Goal: Task Accomplishment & Management: Manage account settings

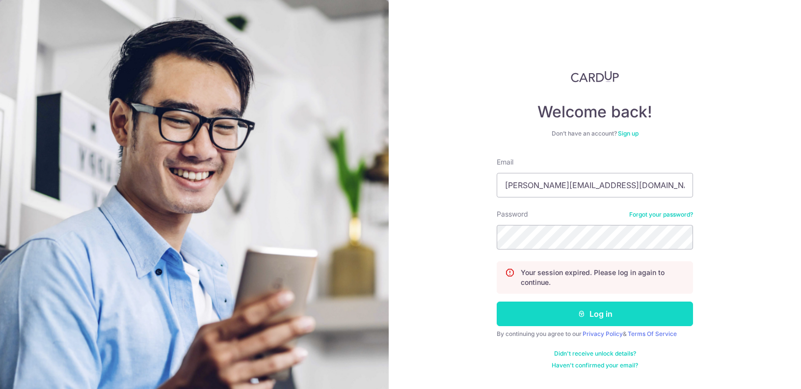
click at [612, 309] on button "Log in" at bounding box center [595, 313] width 196 height 25
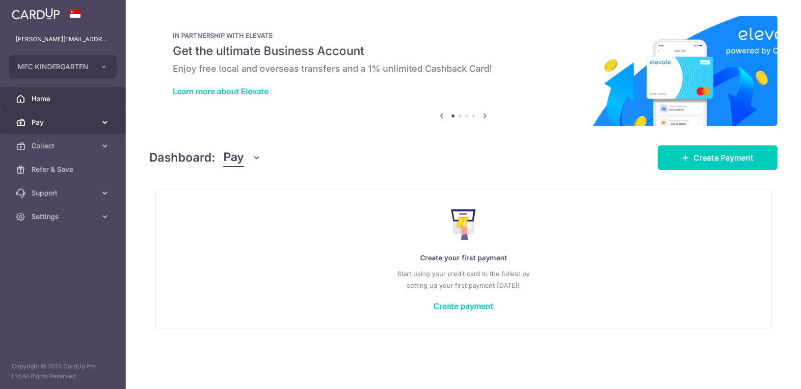
click at [74, 127] on span "Pay" at bounding box center [63, 122] width 65 height 10
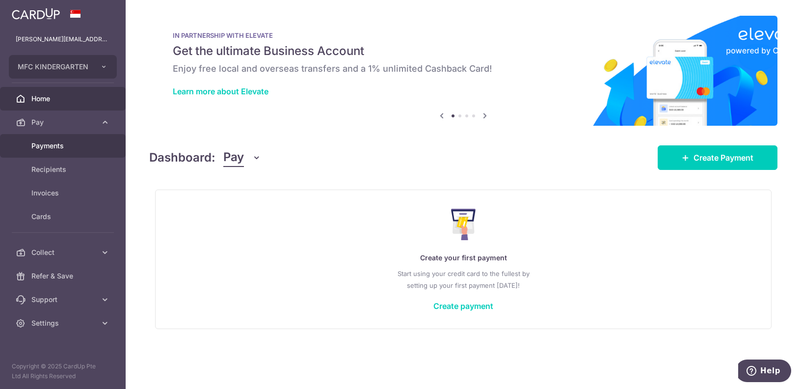
click at [77, 153] on link "Payments" at bounding box center [63, 146] width 126 height 24
click at [43, 145] on span "Collect" at bounding box center [63, 146] width 65 height 10
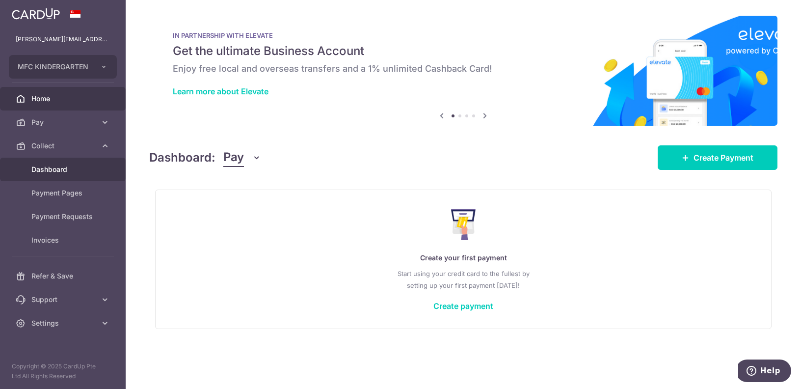
click at [57, 174] on span "Dashboard" at bounding box center [63, 169] width 65 height 10
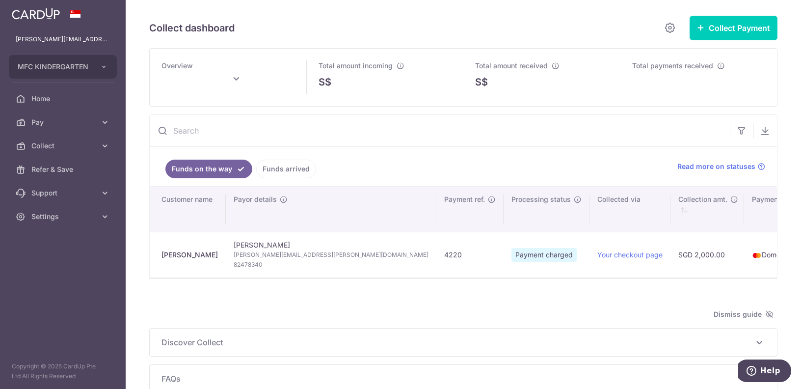
type input "September 2025"
